Goal: Task Accomplishment & Management: Use online tool/utility

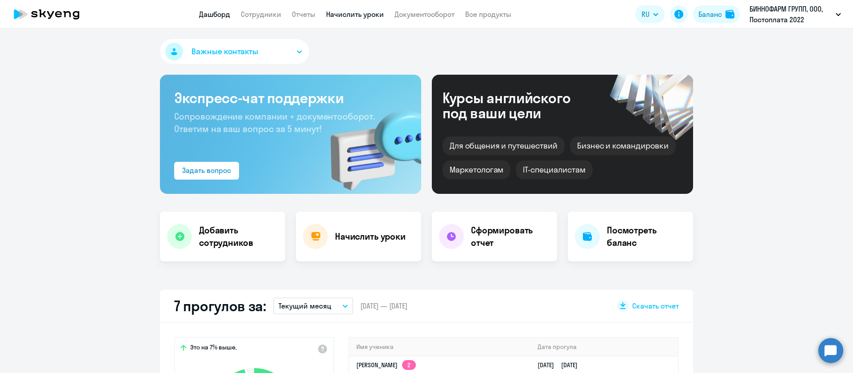
click at [345, 14] on link "Начислить уроки" at bounding box center [355, 14] width 58 height 9
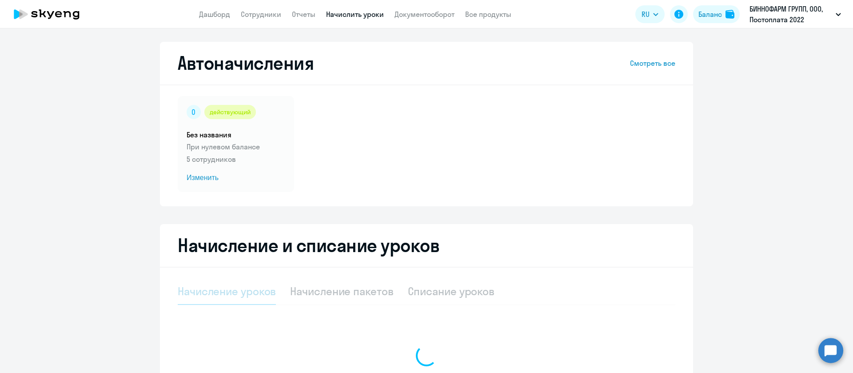
select select "10"
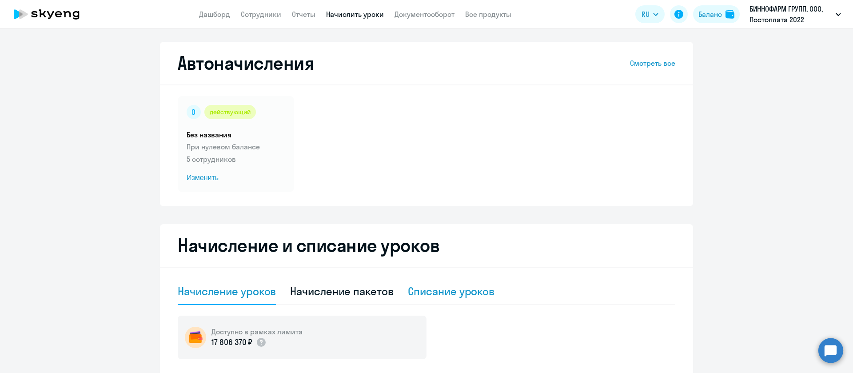
click at [459, 292] on div "Списание уроков" at bounding box center [451, 291] width 87 height 14
select select "10"
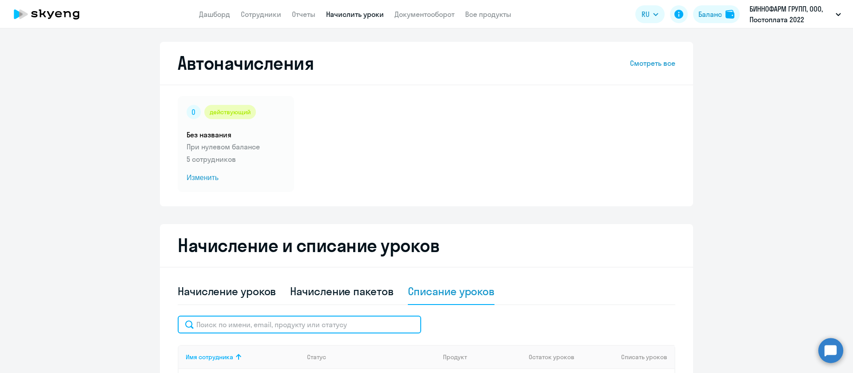
click at [332, 319] on input "text" at bounding box center [299, 324] width 243 height 18
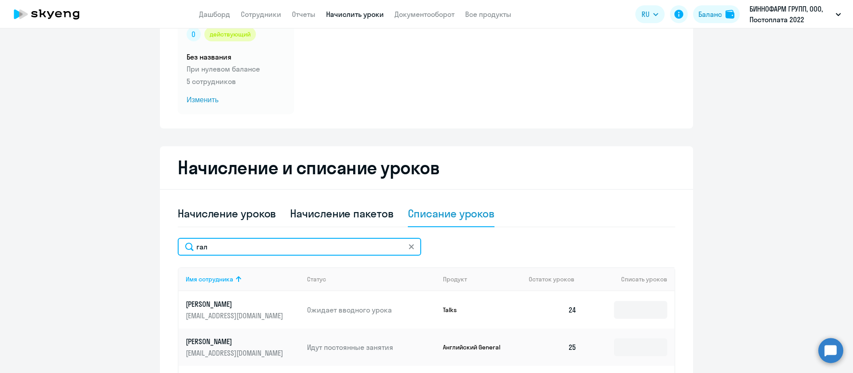
scroll to position [133, 0]
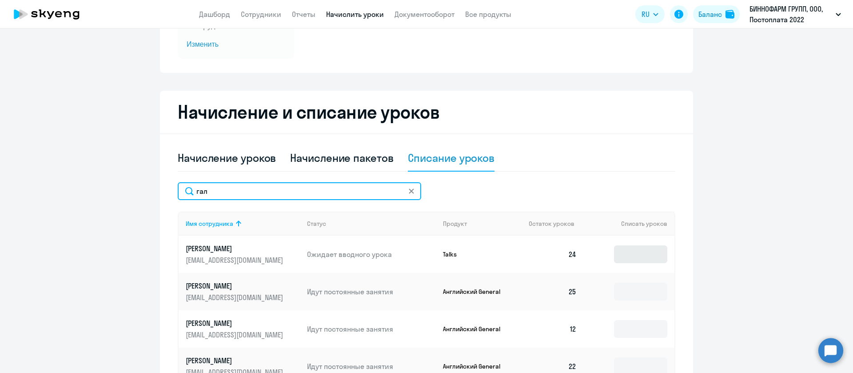
type input "гал"
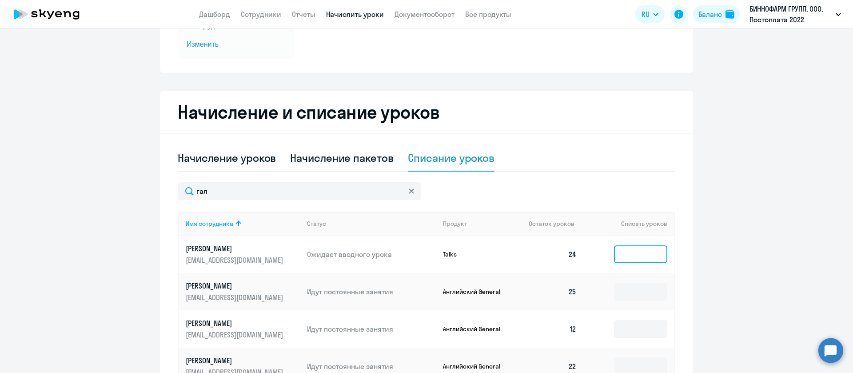
click at [641, 254] on input at bounding box center [640, 254] width 53 height 18
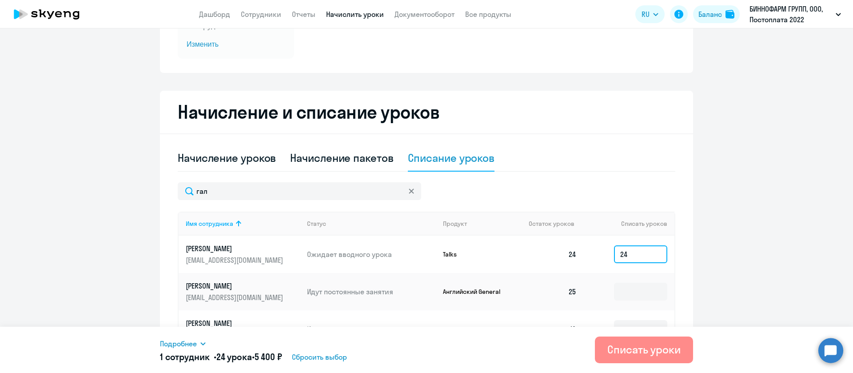
type input "24"
click at [648, 350] on div "Списать уроки" at bounding box center [643, 349] width 73 height 14
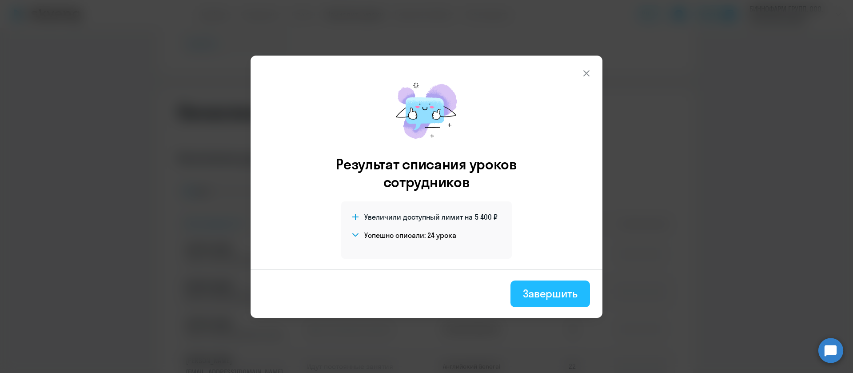
click at [573, 291] on div "Завершить" at bounding box center [550, 293] width 55 height 14
